Goal: Navigation & Orientation: Find specific page/section

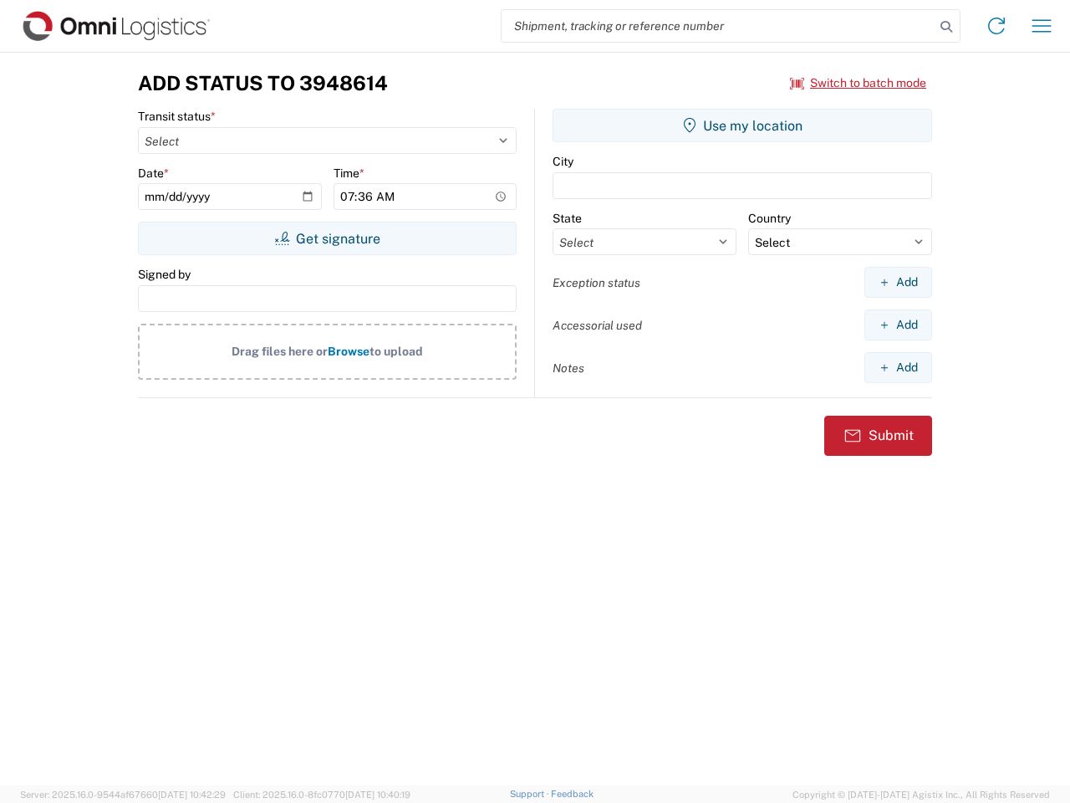
click at [718, 26] on input "search" at bounding box center [718, 26] width 433 height 32
click at [946, 27] on icon at bounding box center [946, 26] width 23 height 23
click at [996, 26] on icon at bounding box center [996, 26] width 27 height 27
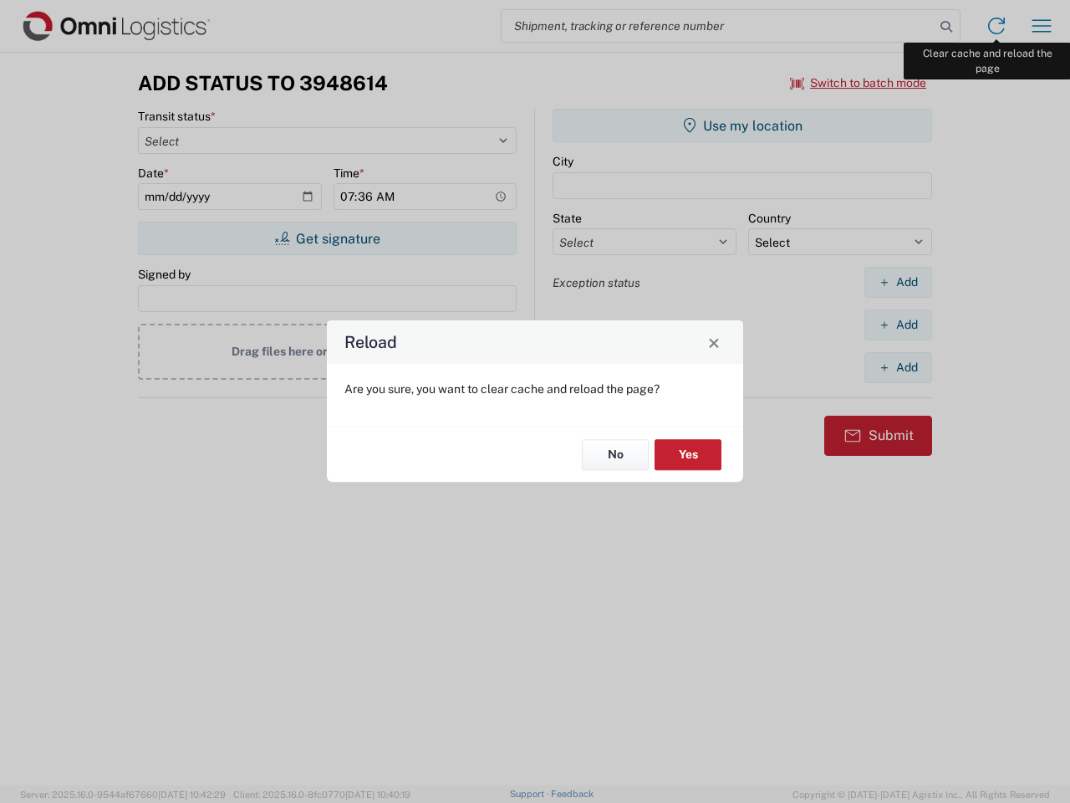
click at [1042, 26] on div "Reload Are you sure, you want to clear cache and reload the page? No Yes" at bounding box center [535, 401] width 1070 height 803
click at [859, 83] on div "Reload Are you sure, you want to clear cache and reload the page? No Yes" at bounding box center [535, 401] width 1070 height 803
click at [327, 238] on div "Reload Are you sure, you want to clear cache and reload the page? No Yes" at bounding box center [535, 401] width 1070 height 803
click at [742, 125] on div "Reload Are you sure, you want to clear cache and reload the page? No Yes" at bounding box center [535, 401] width 1070 height 803
click at [898, 282] on div "Reload Are you sure, you want to clear cache and reload the page? No Yes" at bounding box center [535, 401] width 1070 height 803
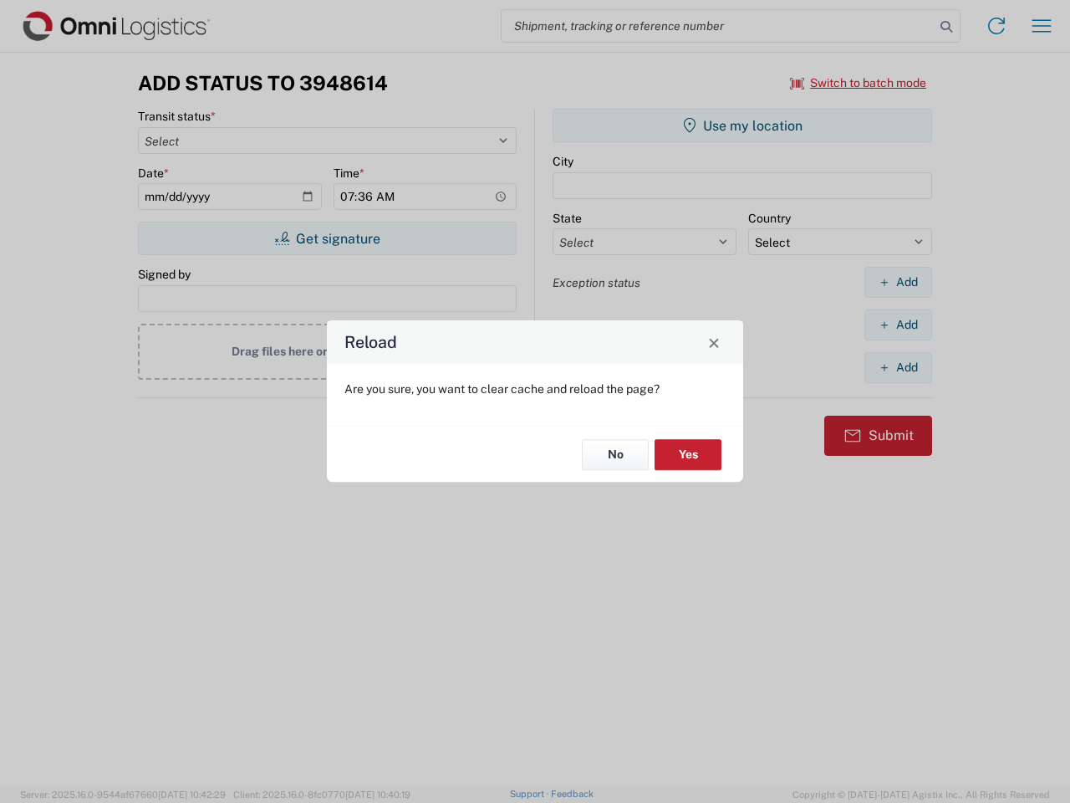
click at [898, 324] on div "Reload Are you sure, you want to clear cache and reload the page? No Yes" at bounding box center [535, 401] width 1070 height 803
click at [898, 367] on div "Reload Are you sure, you want to clear cache and reload the page? No Yes" at bounding box center [535, 401] width 1070 height 803
